Goal: Task Accomplishment & Management: Complete application form

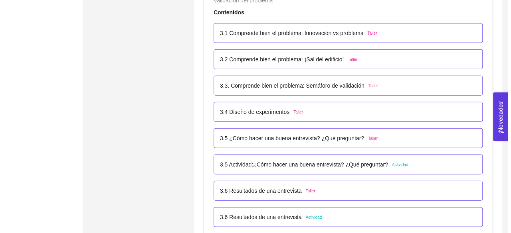
scroll to position [1065, 0]
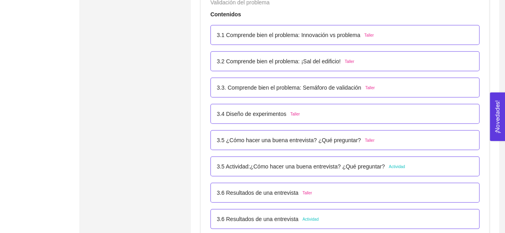
click at [270, 161] on div "3.5 Actividad:¿Cómo hacer una buena entrevista? ¿Qué preguntar? Actividad" at bounding box center [344, 167] width 269 height 20
click at [314, 174] on div "3.5 Actividad:¿Cómo hacer una buena entrevista? ¿Qué preguntar? Actividad" at bounding box center [344, 167] width 269 height 20
click at [320, 170] on p "3.5 Actividad:¿Cómo hacer una buena entrevista? ¿Qué preguntar?" at bounding box center [301, 166] width 168 height 9
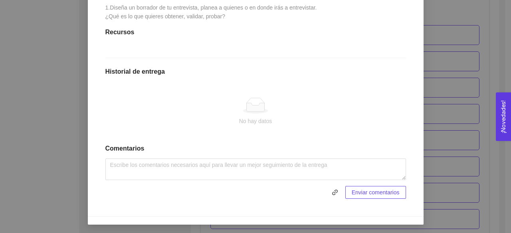
scroll to position [239, 0]
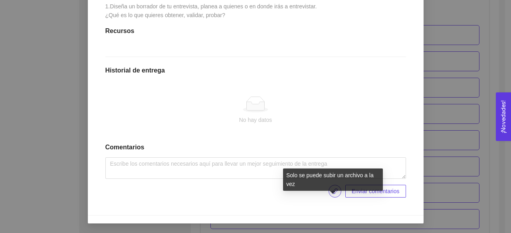
click at [332, 194] on icon "link" at bounding box center [335, 192] width 6 height 6
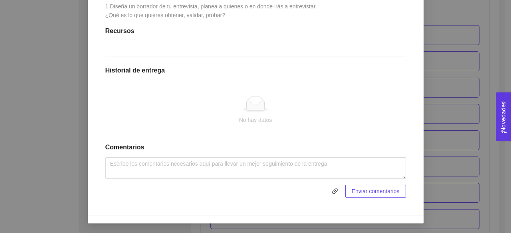
click at [195, 141] on div "No hay datos" at bounding box center [255, 110] width 301 height 66
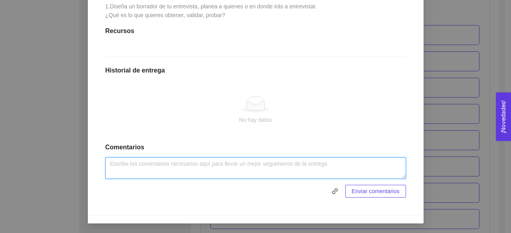
click at [179, 178] on textarea at bounding box center [255, 169] width 301 height 22
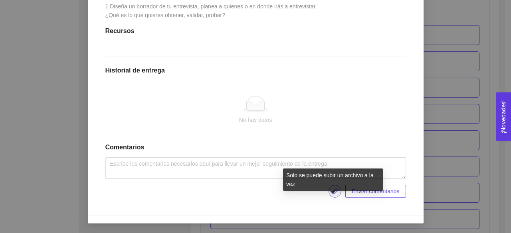
click at [334, 195] on icon "link" at bounding box center [335, 191] width 6 height 6
click at [329, 195] on span "link" at bounding box center [335, 191] width 12 height 6
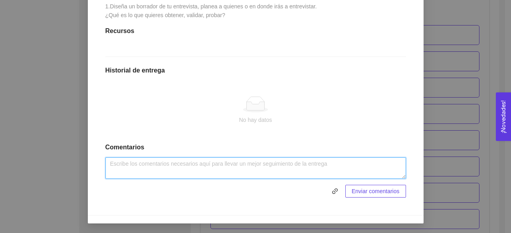
click at [210, 179] on textarea at bounding box center [255, 169] width 301 height 22
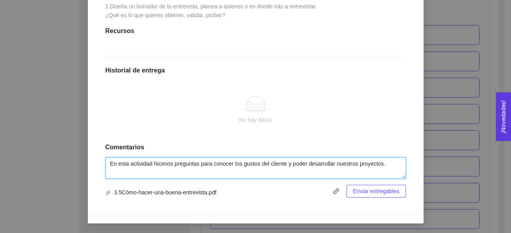
click at [150, 178] on textarea "En esta actividad hicimos preguntas para conocer los gustos del cliente y poder…" at bounding box center [255, 169] width 301 height 22
click at [253, 178] on textarea "En esta actividad basados en la información de los videos. [PERSON_NAME] pregun…" at bounding box center [255, 169] width 301 height 22
click at [147, 178] on textarea "En esta actividad basados en la información de los videos, [PERSON_NAME] pregun…" at bounding box center [255, 169] width 301 height 22
type textarea "En esta actividad, basados en la información de los videos, hicimos preguntas p…"
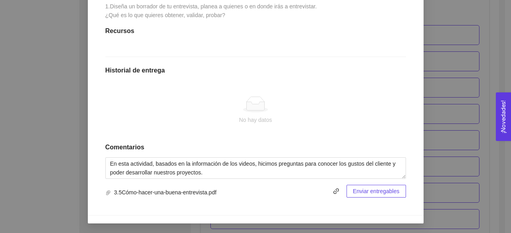
click at [366, 192] on span "Enviar entregables" at bounding box center [376, 191] width 47 height 9
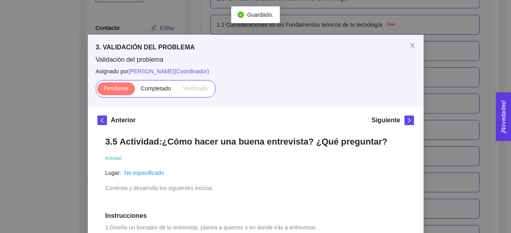
scroll to position [0, 0]
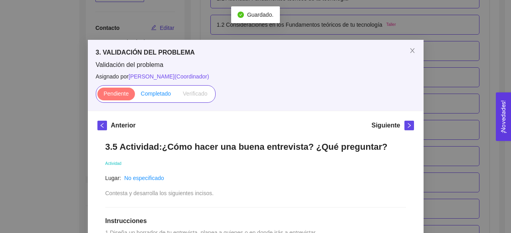
click at [159, 94] on span "Completado" at bounding box center [156, 94] width 30 height 6
click at [135, 96] on input "Completado" at bounding box center [135, 96] width 0 height 0
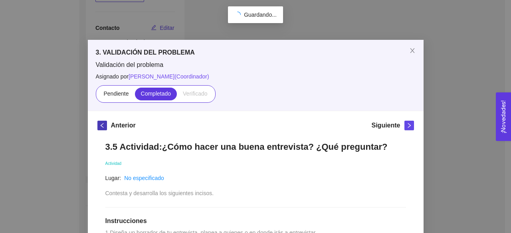
click at [100, 128] on button "button" at bounding box center [102, 126] width 10 height 10
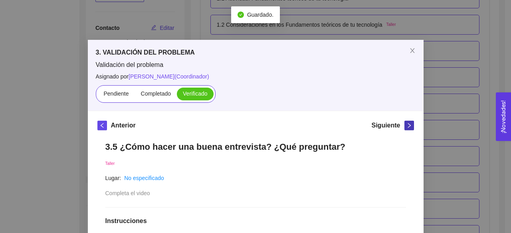
click at [407, 125] on icon "right" at bounding box center [408, 125] width 3 height 5
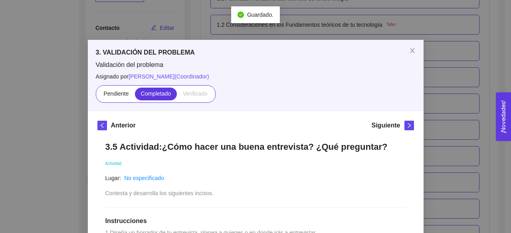
click at [406, 123] on icon "right" at bounding box center [409, 126] width 6 height 6
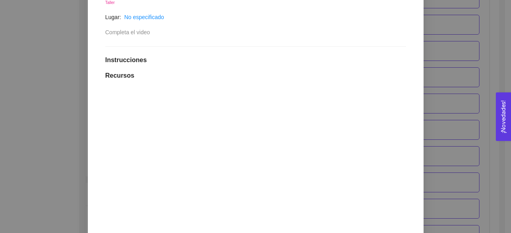
scroll to position [175, 0]
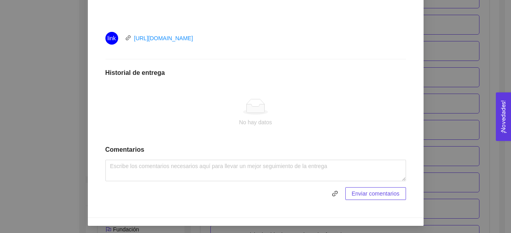
click at [456, 130] on div "3. VALIDACIÓN DEL PROBLEMA Validación del problema Asignado por [PERSON_NAME] (…" at bounding box center [255, 116] width 511 height 233
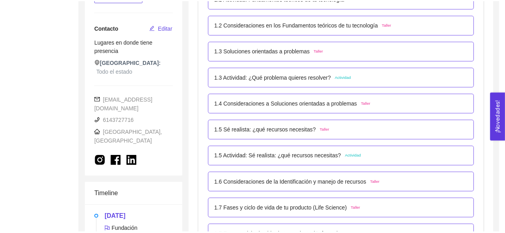
scroll to position [332, 0]
